Goal: Task Accomplishment & Management: Manage account settings

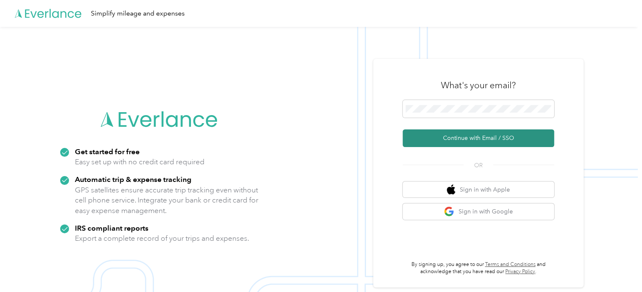
click at [469, 138] on button "Continue with Email / SSO" at bounding box center [478, 139] width 151 height 18
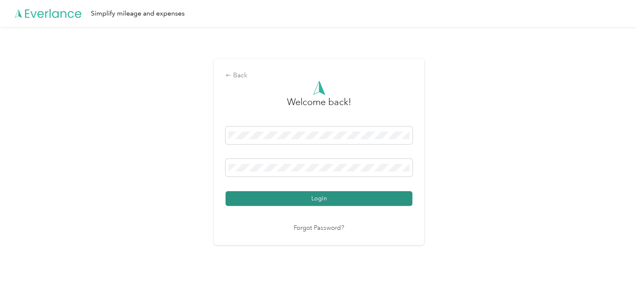
click at [333, 202] on button "Login" at bounding box center [318, 198] width 187 height 15
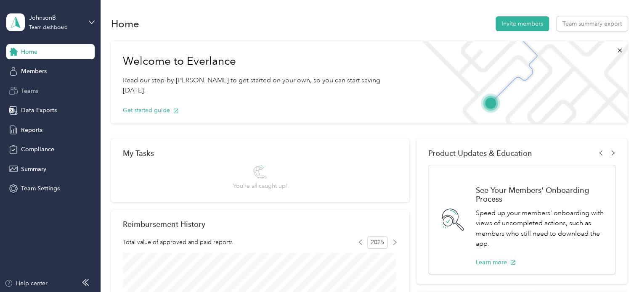
click at [30, 93] on span "Teams" at bounding box center [29, 91] width 17 height 9
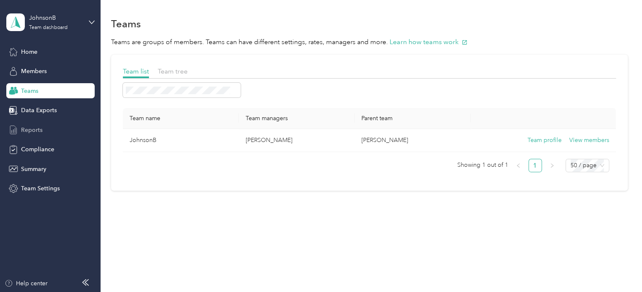
click at [37, 131] on span "Reports" at bounding box center [31, 130] width 21 height 9
